Goal: Transaction & Acquisition: Purchase product/service

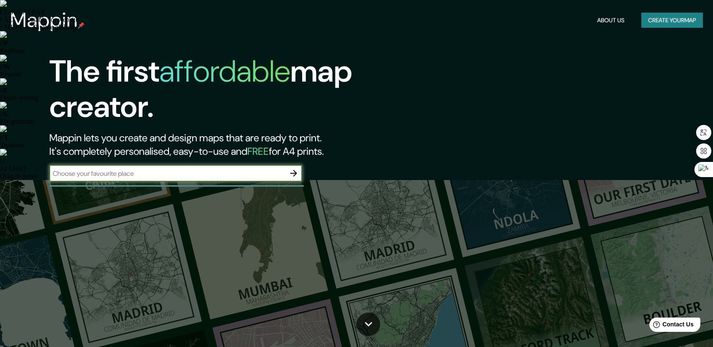
click at [239, 176] on input "text" at bounding box center [167, 174] width 236 height 10
type input "[GEOGRAPHIC_DATA]"
click at [294, 175] on icon "button" at bounding box center [294, 173] width 10 height 10
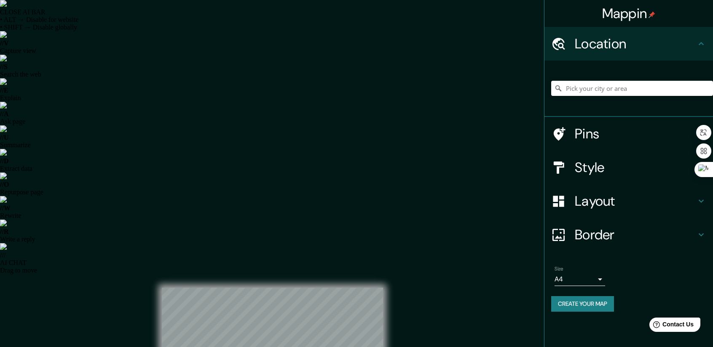
click at [595, 164] on h4 "Style" at bounding box center [634, 167] width 121 height 17
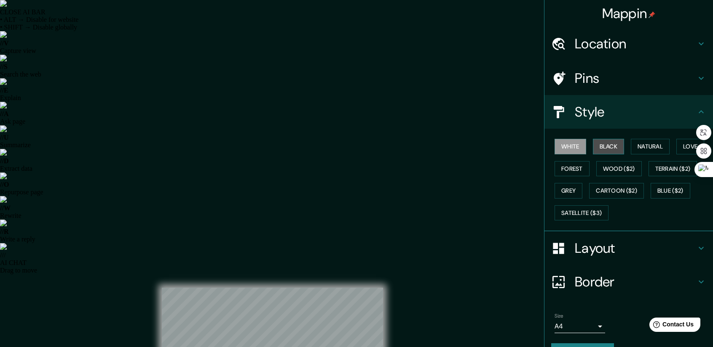
click at [606, 144] on button "Black" at bounding box center [609, 147] width 32 height 16
click at [647, 145] on button "Natural" at bounding box center [649, 147] width 39 height 16
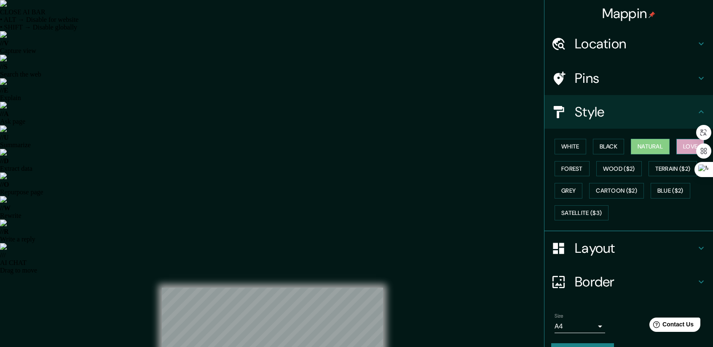
click at [676, 149] on button "Love" at bounding box center [690, 147] width 28 height 16
click at [593, 76] on h4 "Pins" at bounding box center [634, 78] width 121 height 17
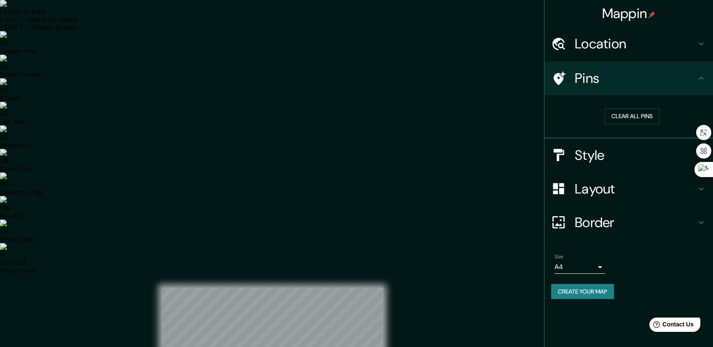
click at [612, 46] on h4 "Location" at bounding box center [634, 43] width 121 height 17
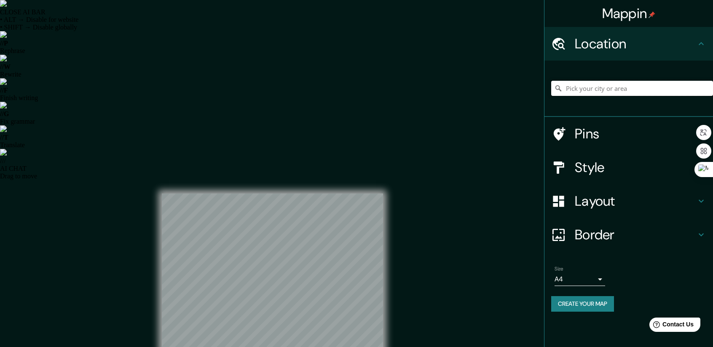
click at [638, 89] on input "Pick your city or area" at bounding box center [632, 88] width 162 height 15
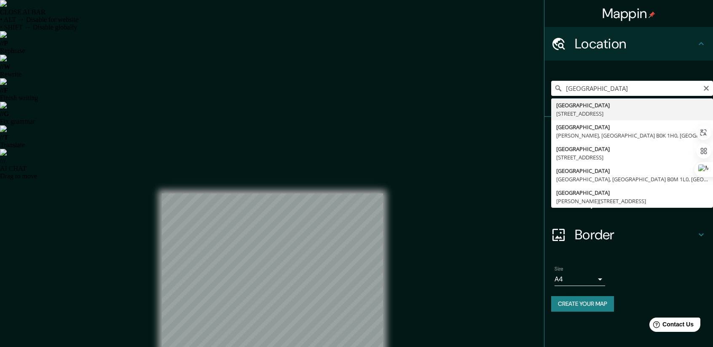
click at [635, 90] on input "[GEOGRAPHIC_DATA]" at bounding box center [632, 88] width 162 height 15
click at [633, 86] on input "[GEOGRAPHIC_DATA] chi" at bounding box center [632, 88] width 162 height 15
type input "[GEOGRAPHIC_DATA][US_STATE], [GEOGRAPHIC_DATA]"
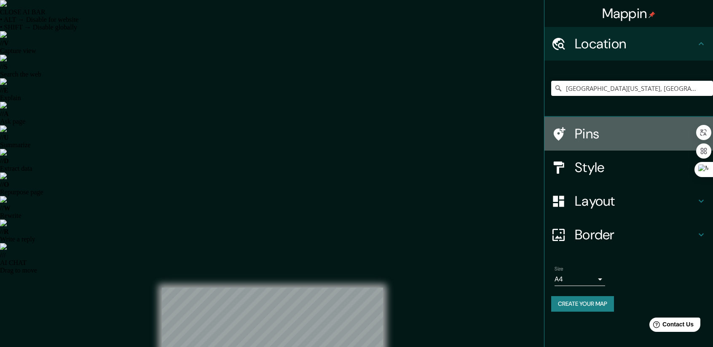
click at [587, 136] on h4 "Pins" at bounding box center [634, 134] width 121 height 17
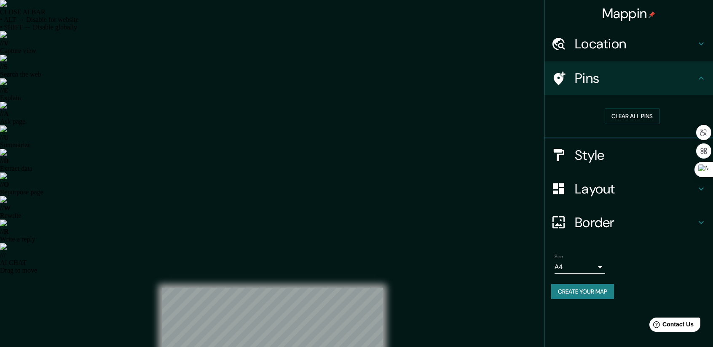
click at [603, 163] on h4 "Style" at bounding box center [634, 155] width 121 height 17
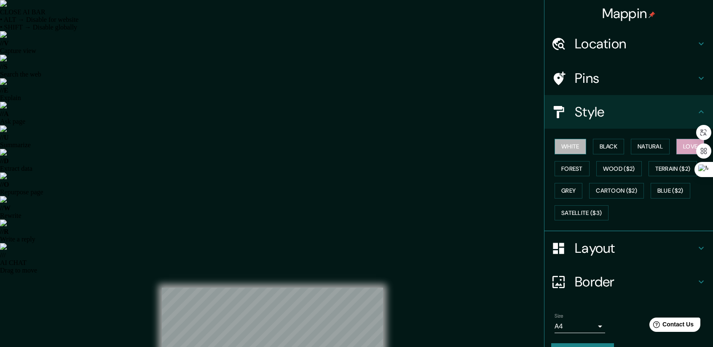
click at [566, 148] on button "White" at bounding box center [570, 147] width 32 height 16
click at [601, 148] on button "Black" at bounding box center [609, 147] width 32 height 16
click at [569, 148] on button "White" at bounding box center [570, 147] width 32 height 16
click at [590, 249] on h4 "Layout" at bounding box center [634, 248] width 121 height 17
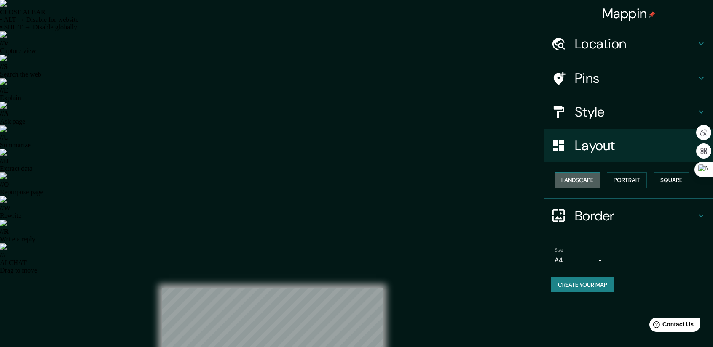
click at [578, 181] on button "Landscape" at bounding box center [576, 181] width 45 height 16
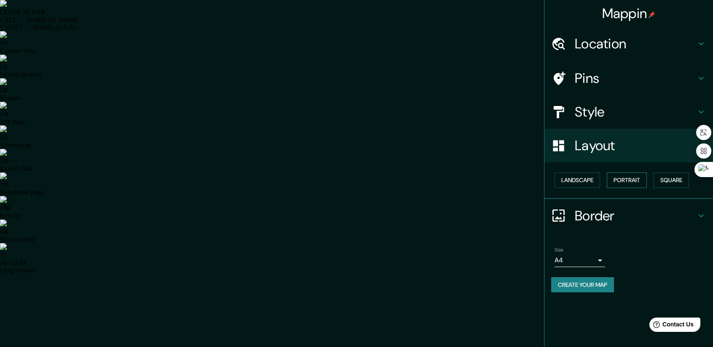
click at [622, 181] on button "Portrait" at bounding box center [626, 181] width 40 height 16
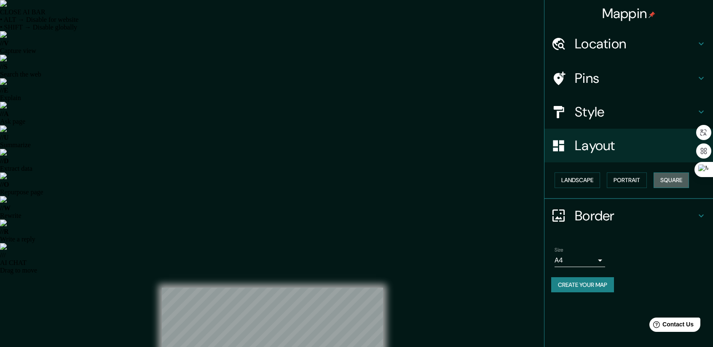
click at [663, 179] on button "Square" at bounding box center [670, 181] width 35 height 16
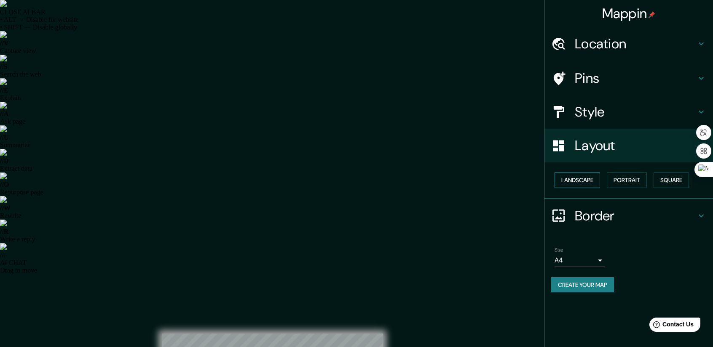
click at [572, 183] on button "Landscape" at bounding box center [576, 181] width 45 height 16
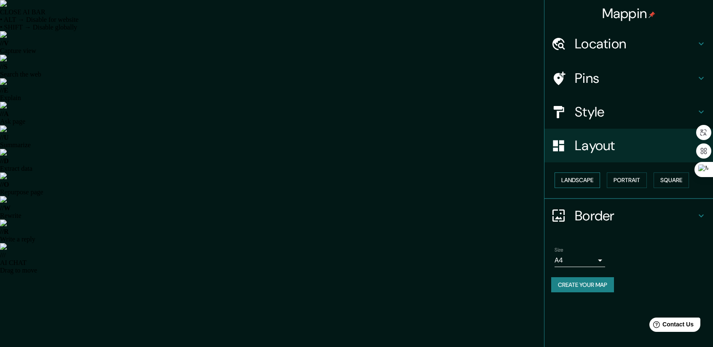
click at [572, 183] on button "Landscape" at bounding box center [576, 181] width 45 height 16
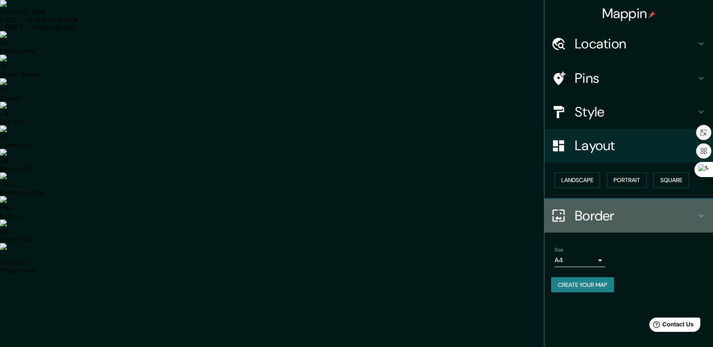
click at [589, 221] on h4 "Border" at bounding box center [634, 216] width 121 height 17
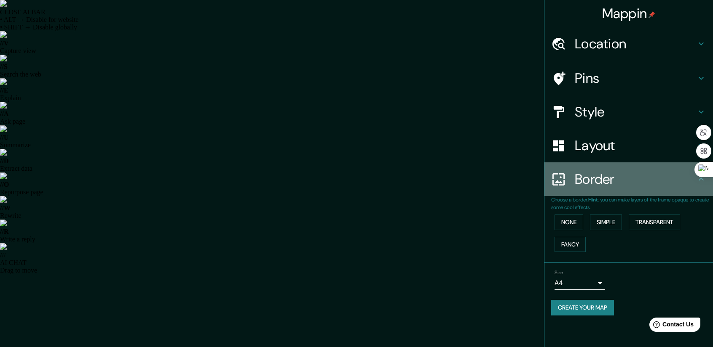
click at [596, 184] on h4 "Border" at bounding box center [634, 179] width 121 height 17
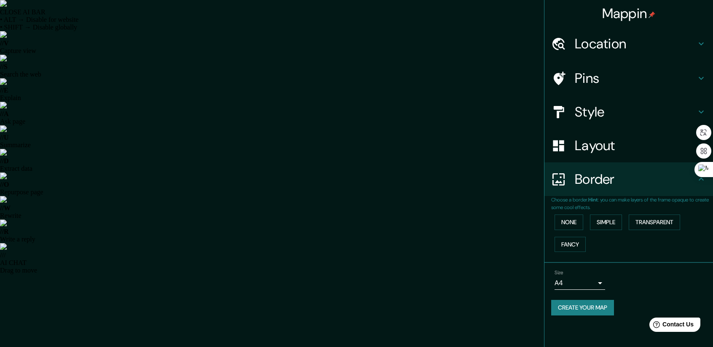
click at [607, 150] on h4 "Layout" at bounding box center [634, 145] width 121 height 17
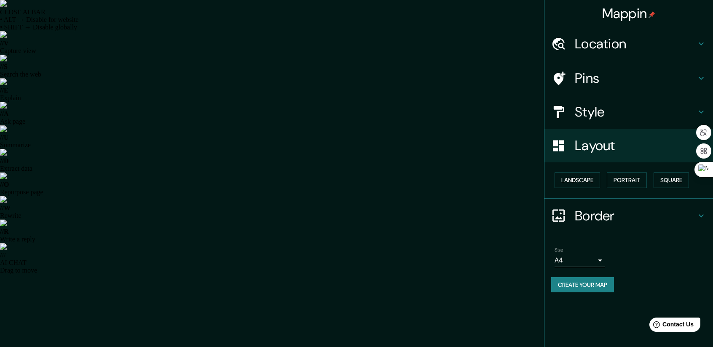
click at [622, 112] on h4 "Style" at bounding box center [634, 112] width 121 height 17
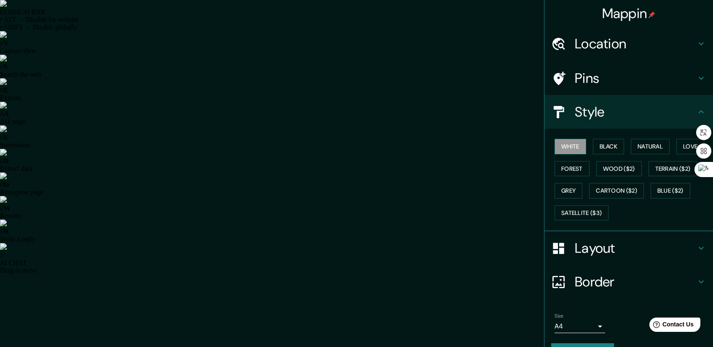
click at [566, 149] on button "White" at bounding box center [570, 147] width 32 height 16
click at [604, 119] on h4 "Style" at bounding box center [634, 112] width 121 height 17
click at [596, 247] on h4 "Layout" at bounding box center [634, 248] width 121 height 17
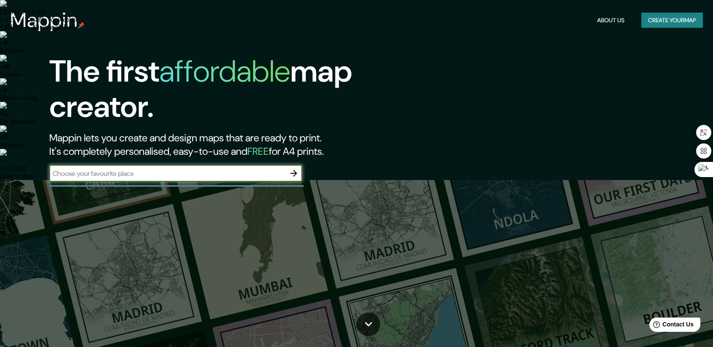
click at [186, 164] on div "The first affordable map creator. Mappin lets you create and design maps that a…" at bounding box center [226, 122] width 427 height 136
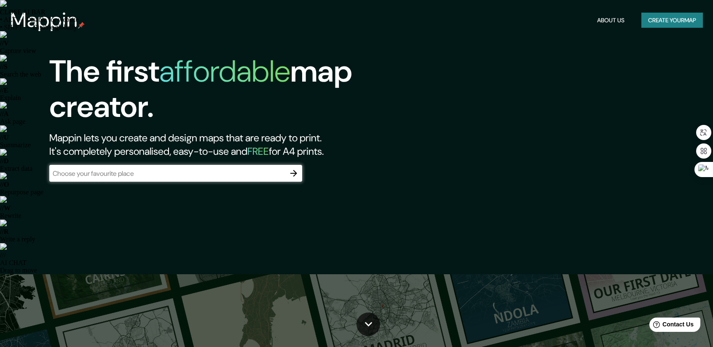
click at [192, 172] on input "text" at bounding box center [167, 174] width 236 height 10
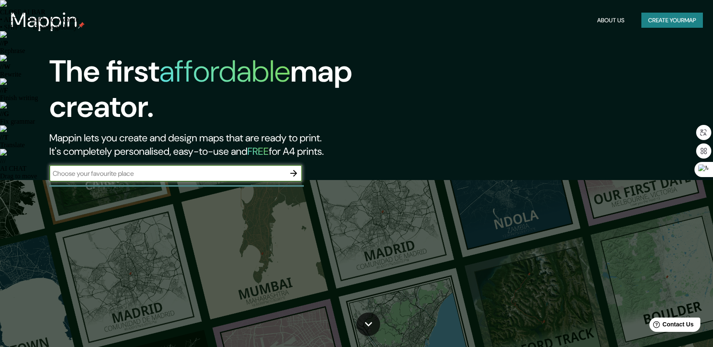
click at [259, 176] on input "text" at bounding box center [167, 174] width 236 height 10
type input "[GEOGRAPHIC_DATA]"
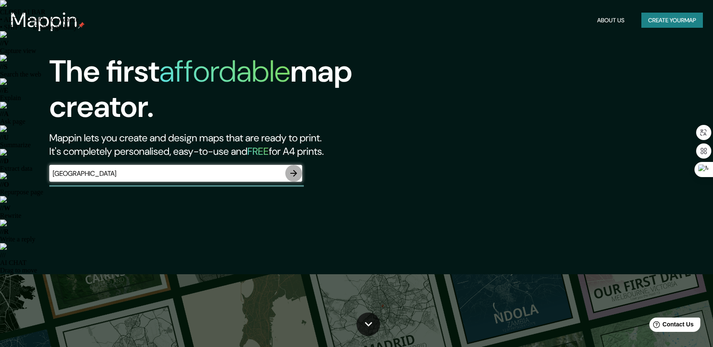
click at [290, 173] on icon "button" at bounding box center [294, 173] width 10 height 10
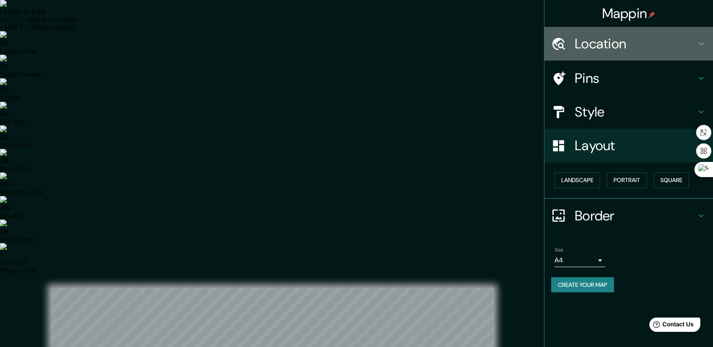
click at [615, 42] on h4 "Location" at bounding box center [634, 43] width 121 height 17
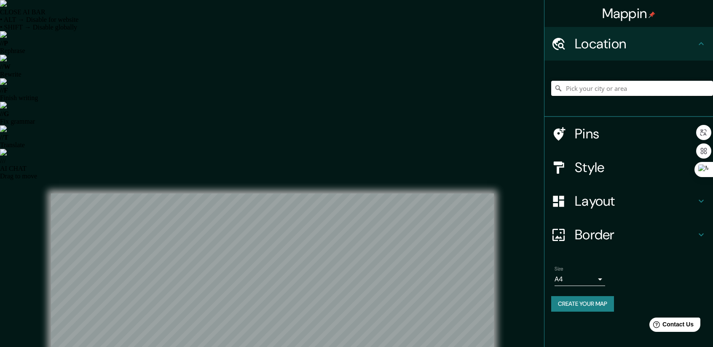
click at [609, 92] on input "Pick your city or area" at bounding box center [632, 88] width 162 height 15
type input "[GEOGRAPHIC_DATA][US_STATE], [GEOGRAPHIC_DATA]"
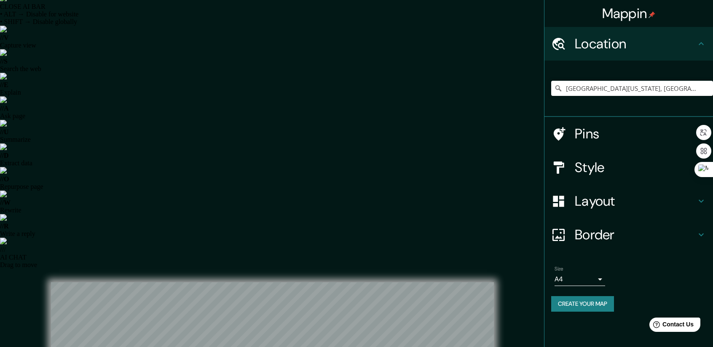
click at [631, 131] on h4 "Pins" at bounding box center [634, 134] width 121 height 17
